Goal: Navigation & Orientation: Understand site structure

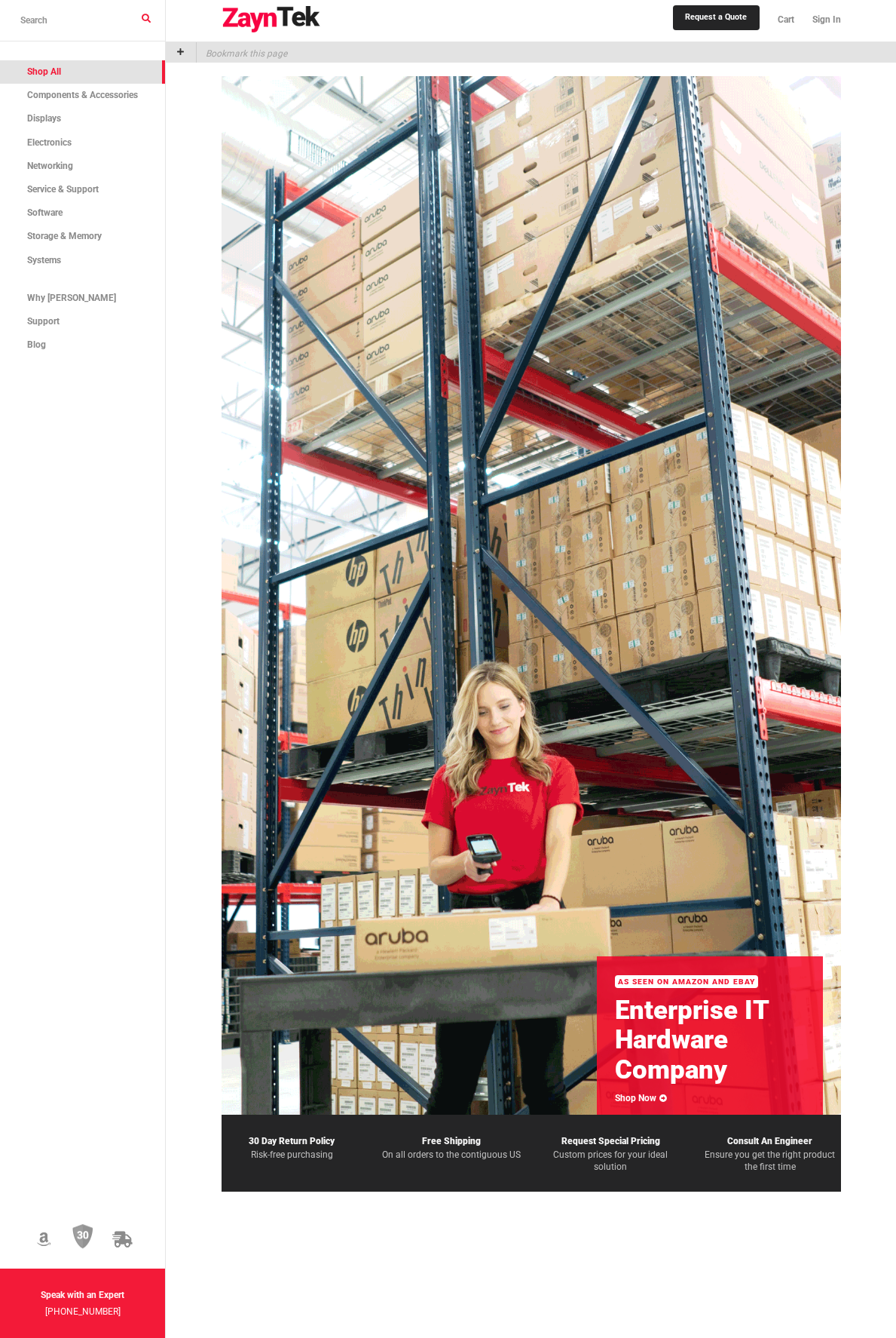
click at [51, 75] on span "Shop All" at bounding box center [43, 71] width 34 height 11
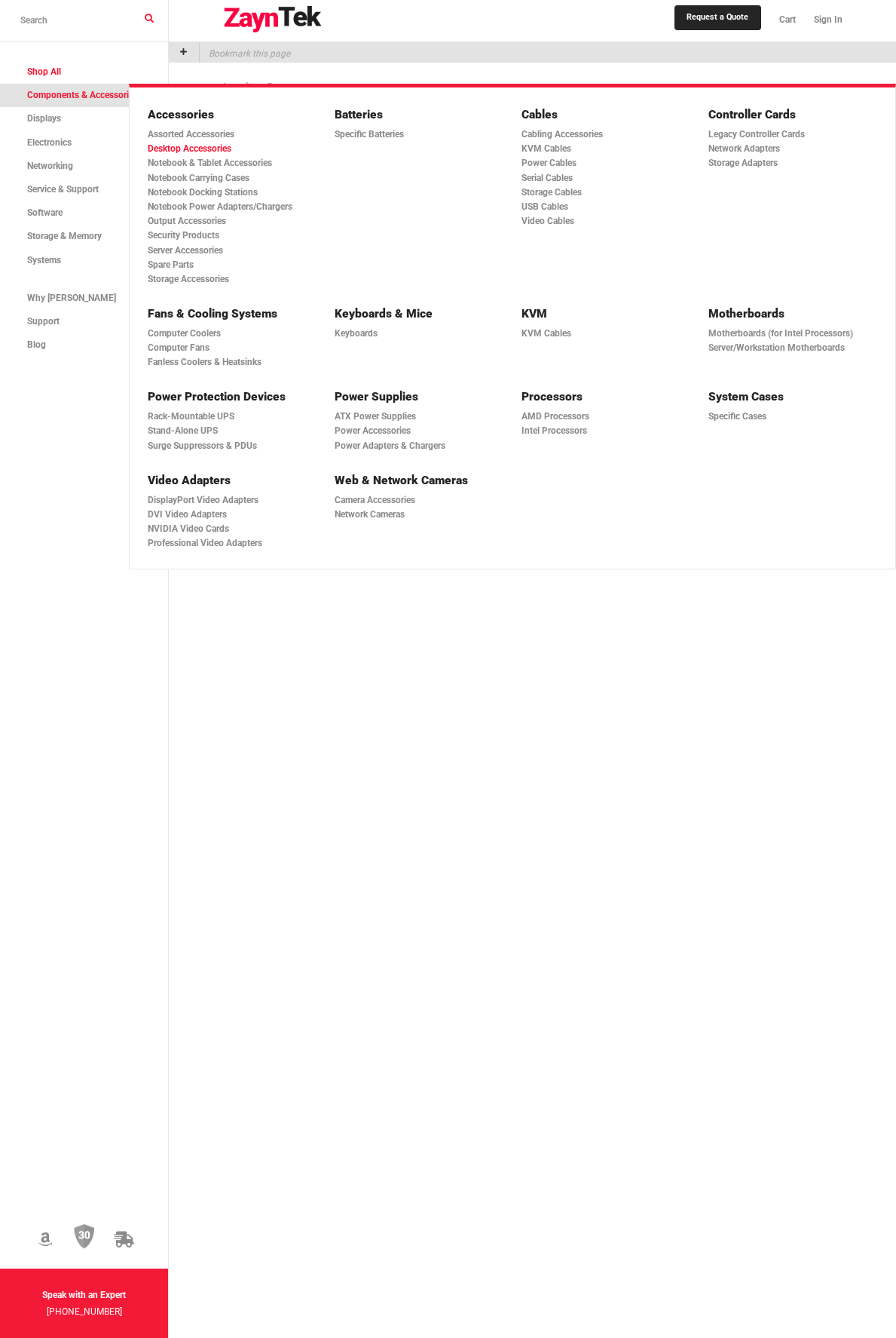
click at [188, 150] on link "Desktop Accessories" at bounding box center [228, 148] width 160 height 14
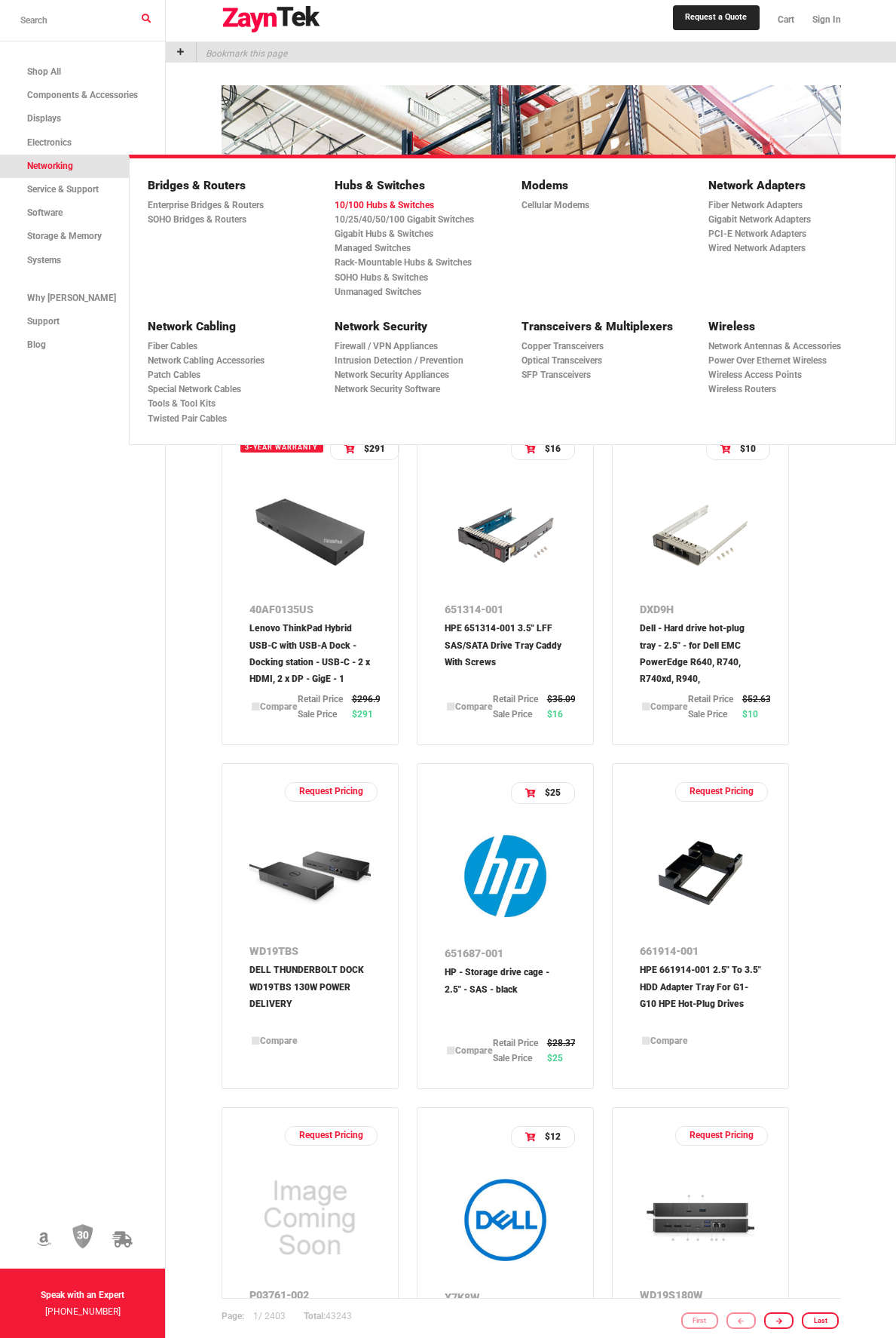
click at [401, 200] on link "10/100 Hubs & Switches" at bounding box center [415, 205] width 160 height 14
click at [419, 221] on link "10/25/40/50/100 Gigabit Switches" at bounding box center [415, 219] width 160 height 14
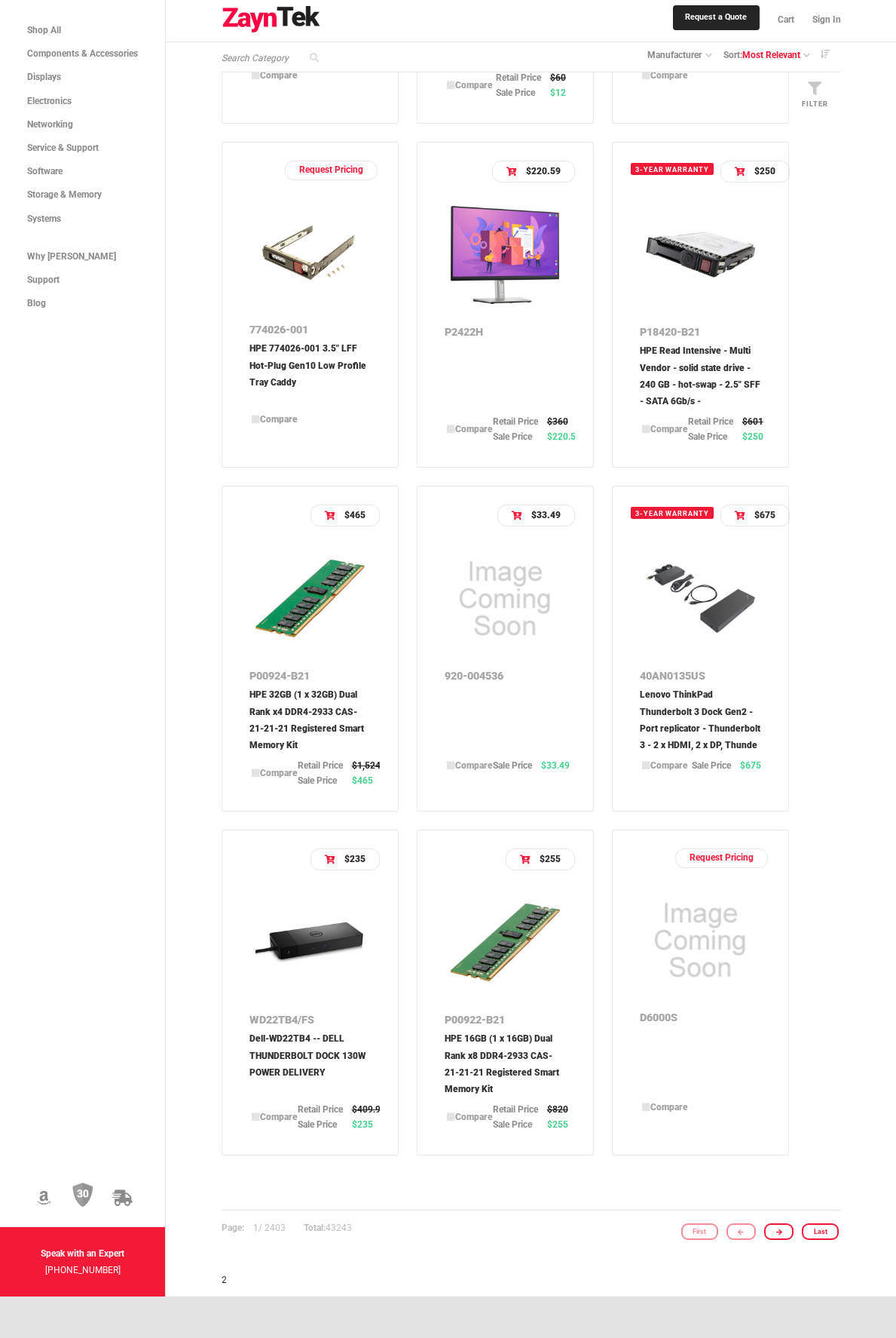
scroll to position [1593, 0]
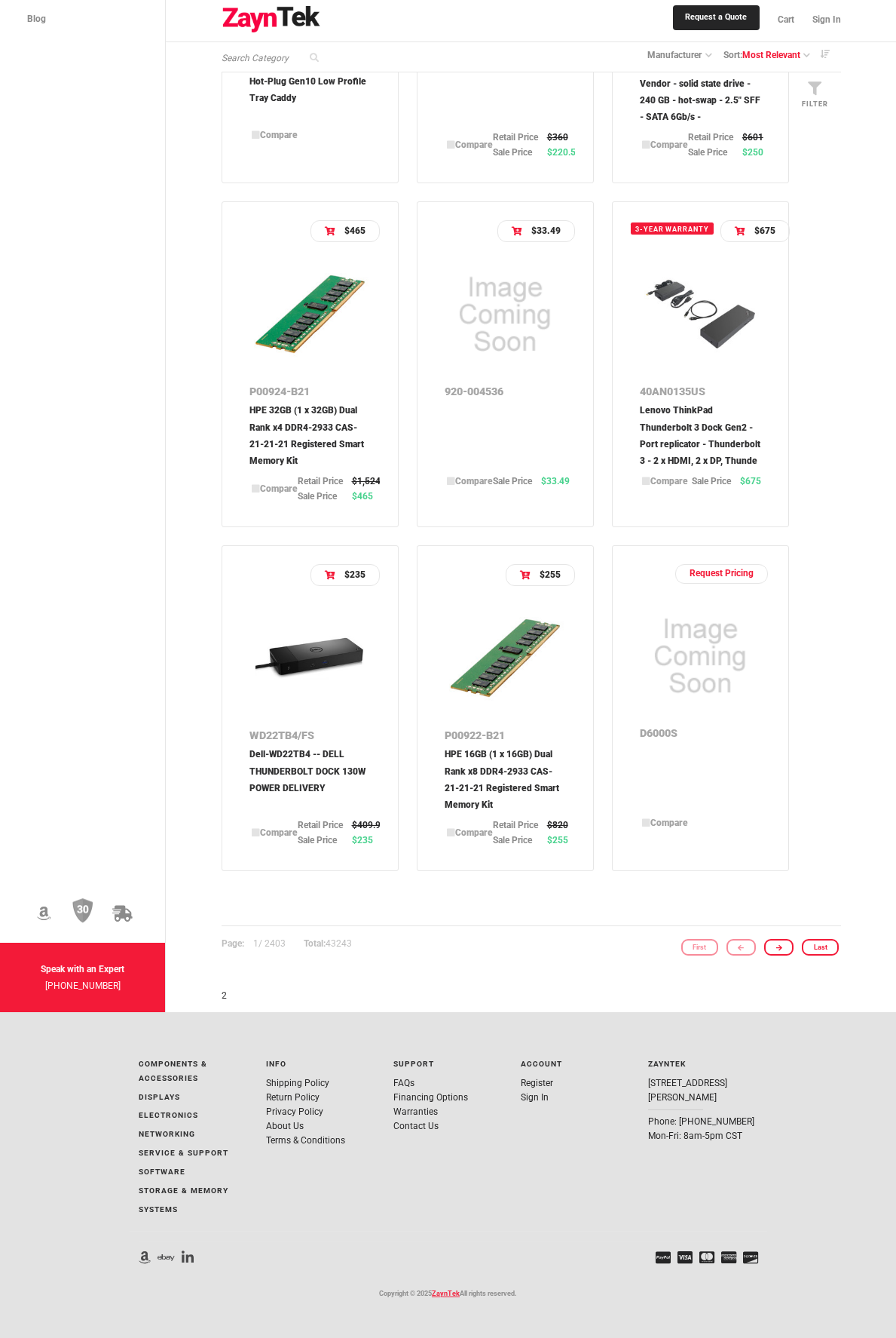
drag, startPoint x: 732, startPoint y: 1097, endPoint x: 651, endPoint y: 1078, distance: 83.2
click at [651, 1078] on div "ZaynTek [STREET_ADDRESS][PERSON_NAME] Phone: [PHONE_NUMBER] Mon-Fri: 8am-5pm CST" at bounding box center [704, 1100] width 110 height 87
copy link "[STREET_ADDRESS][PERSON_NAME]"
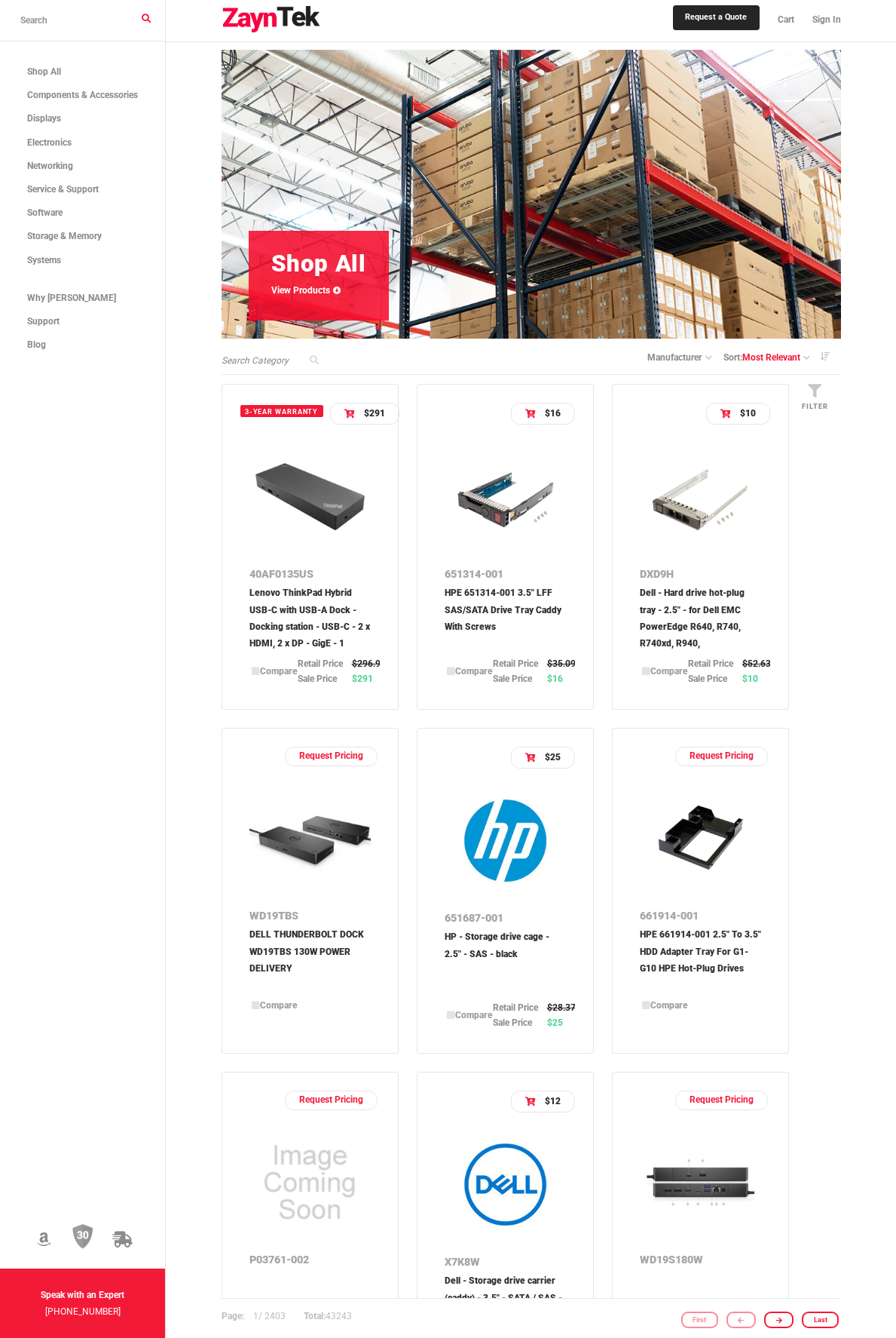
scroll to position [0, 0]
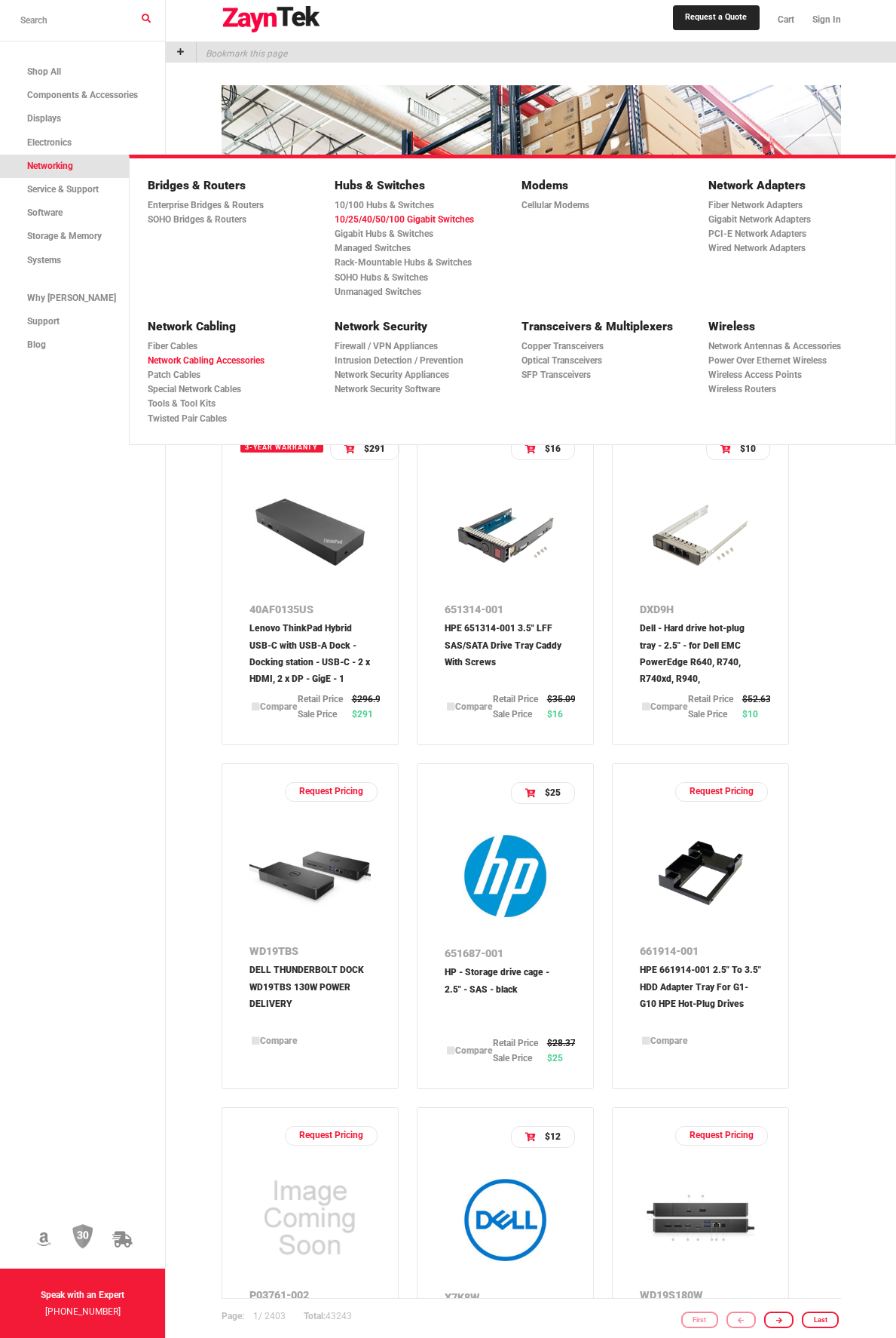
click at [212, 355] on link "Network Cabling Accessories" at bounding box center [228, 360] width 160 height 14
click at [375, 183] on h5 "Hubs & Switches" at bounding box center [415, 186] width 160 height 19
click at [211, 184] on h5 "Bridges & Routers" at bounding box center [228, 186] width 160 height 19
click at [778, 187] on h5 "Network Adapters" at bounding box center [788, 186] width 160 height 19
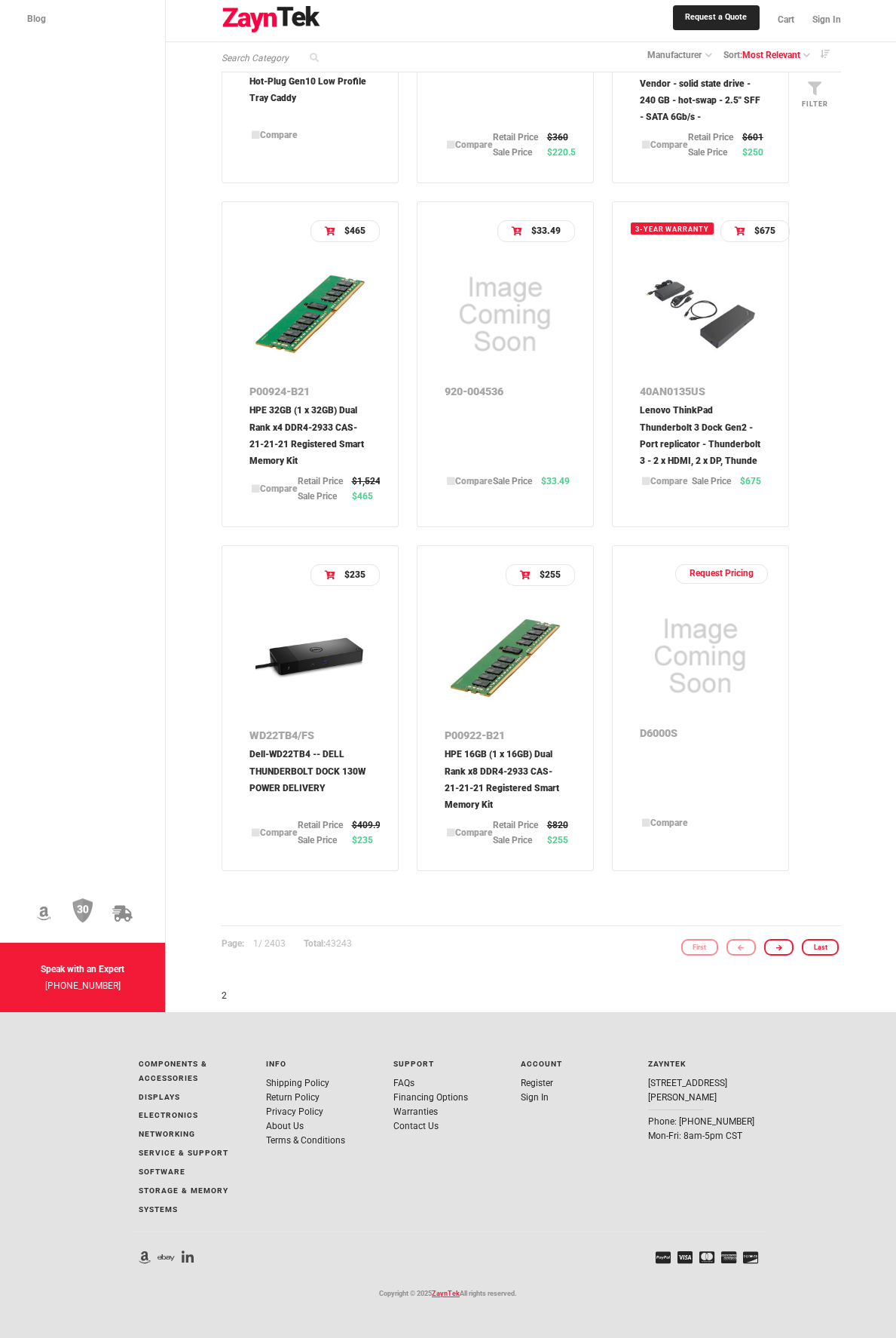
scroll to position [358, 0]
